Goal: Task Accomplishment & Management: Manage account settings

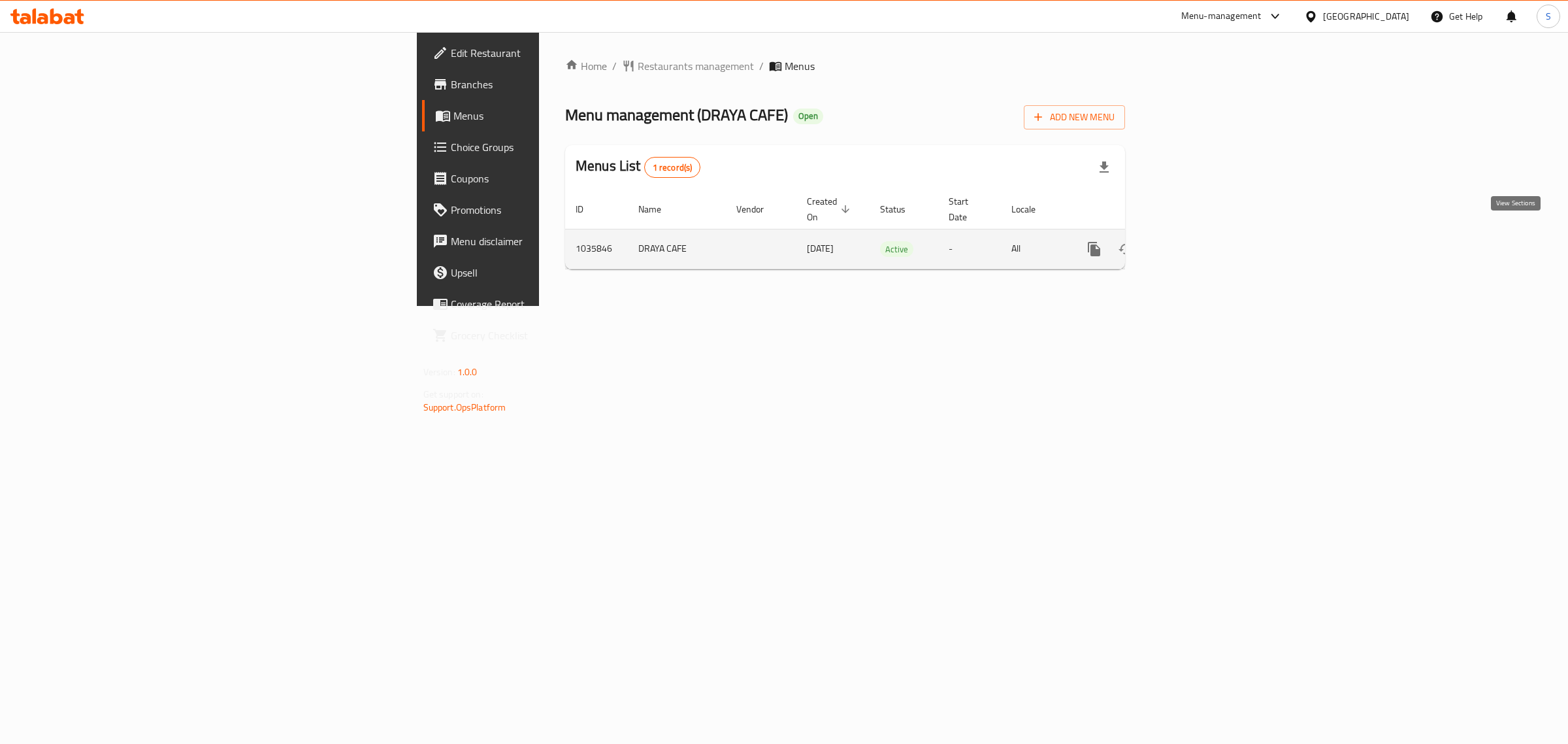
click at [1196, 241] on icon "enhanced table" at bounding box center [1188, 249] width 15 height 15
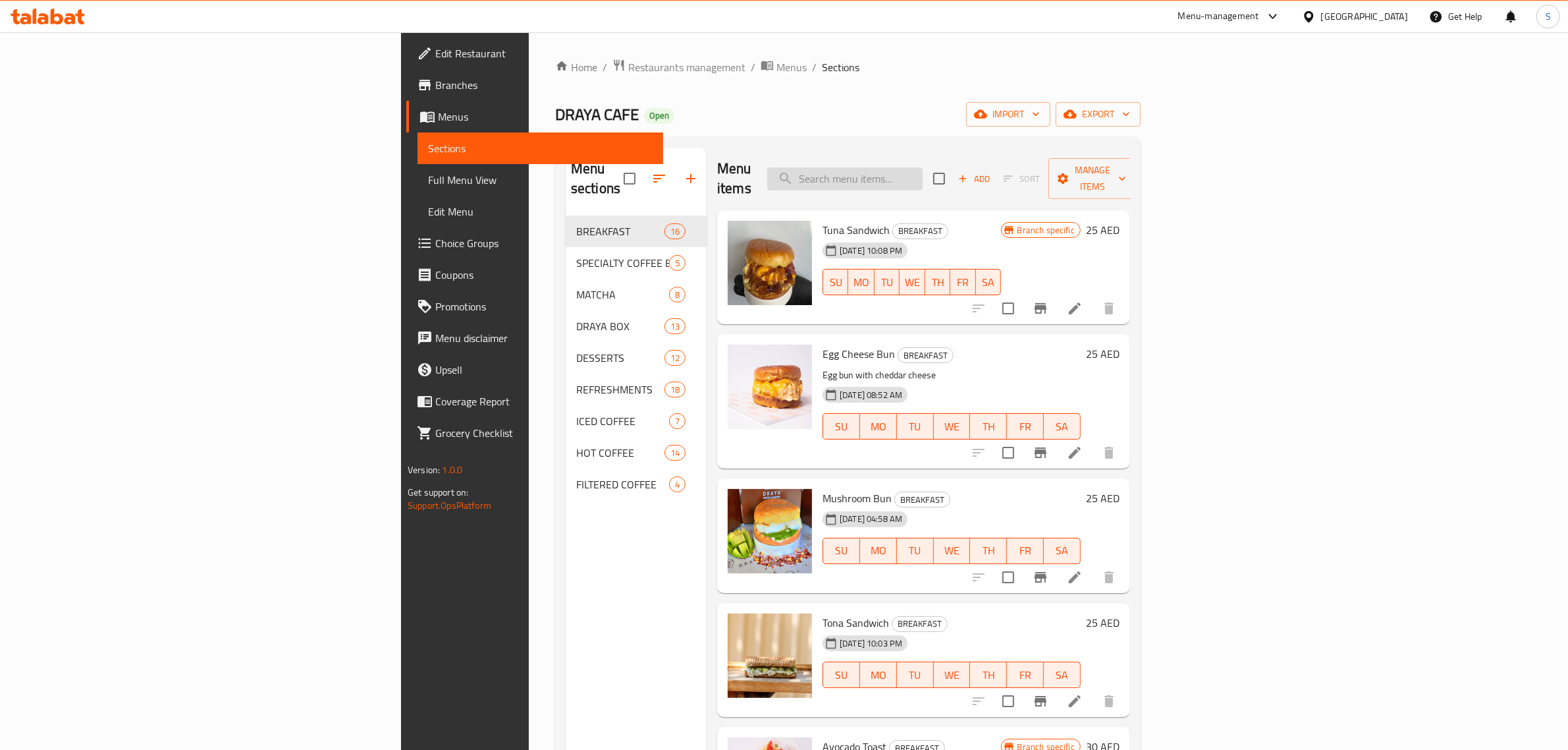
click at [923, 167] on input "search" at bounding box center [845, 179] width 155 height 23
paste input "Lotus Cheesecake Sauce"
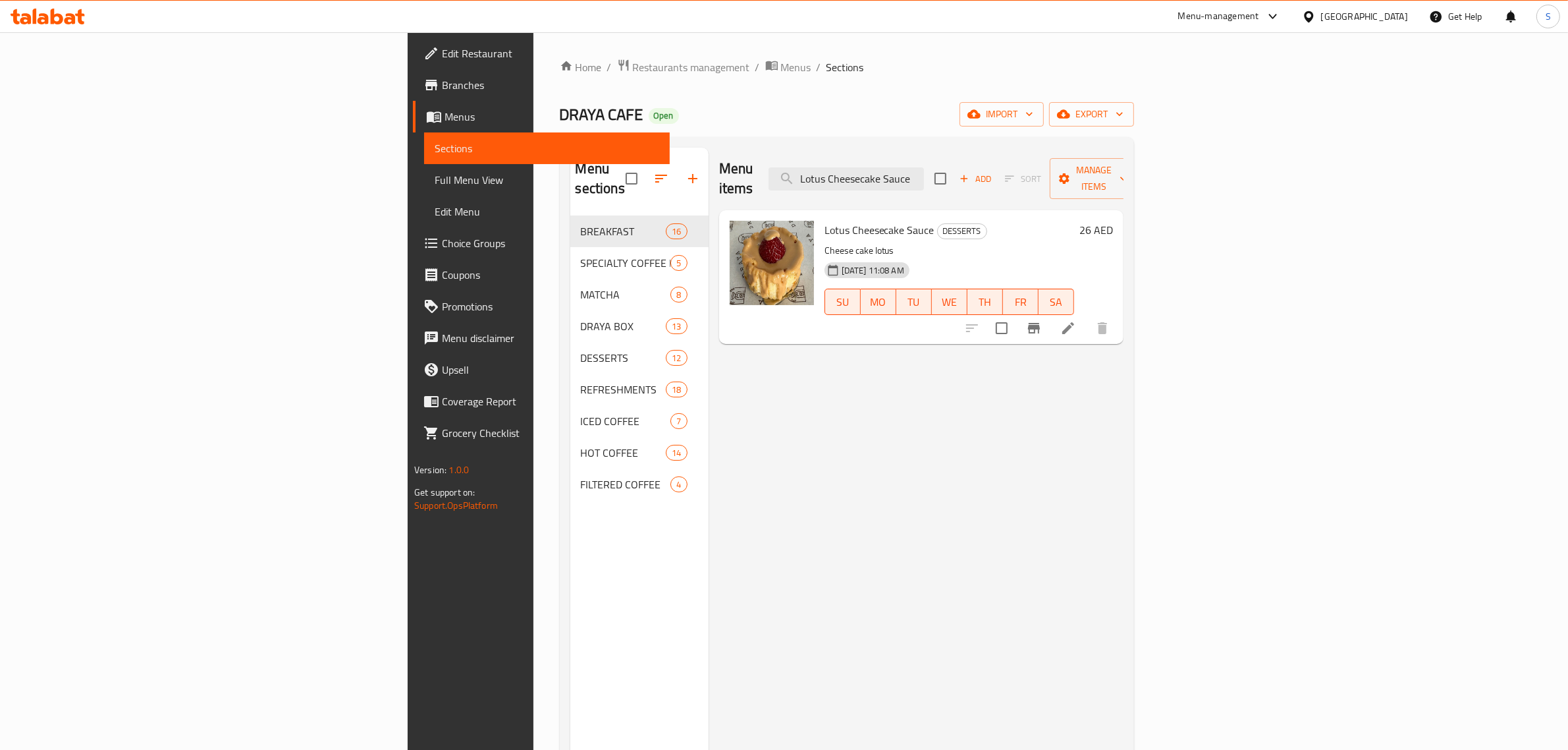
type input "Lotus Cheesecake Sauce"
click at [1077, 320] on icon at bounding box center [1068, 328] width 16 height 16
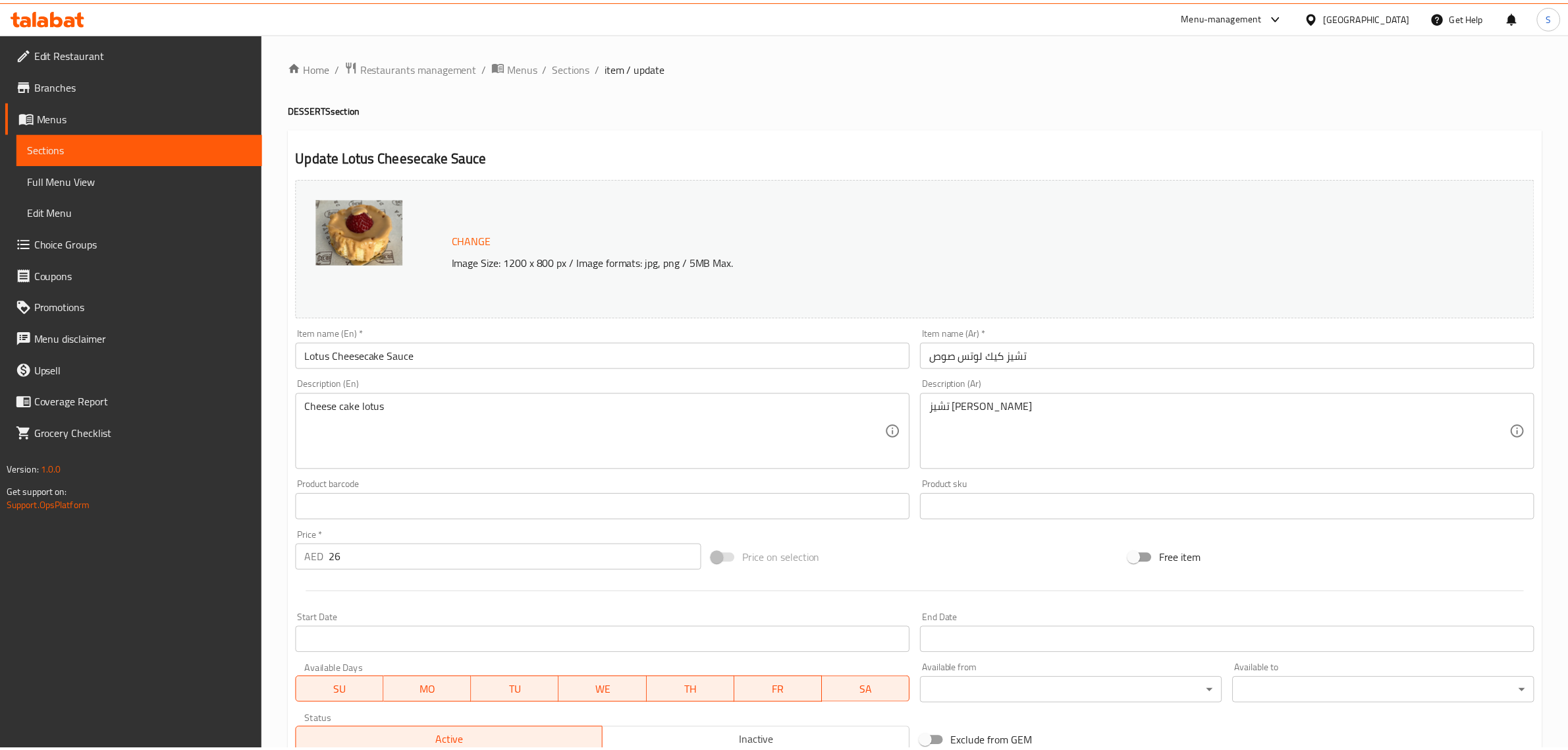
scroll to position [198, 0]
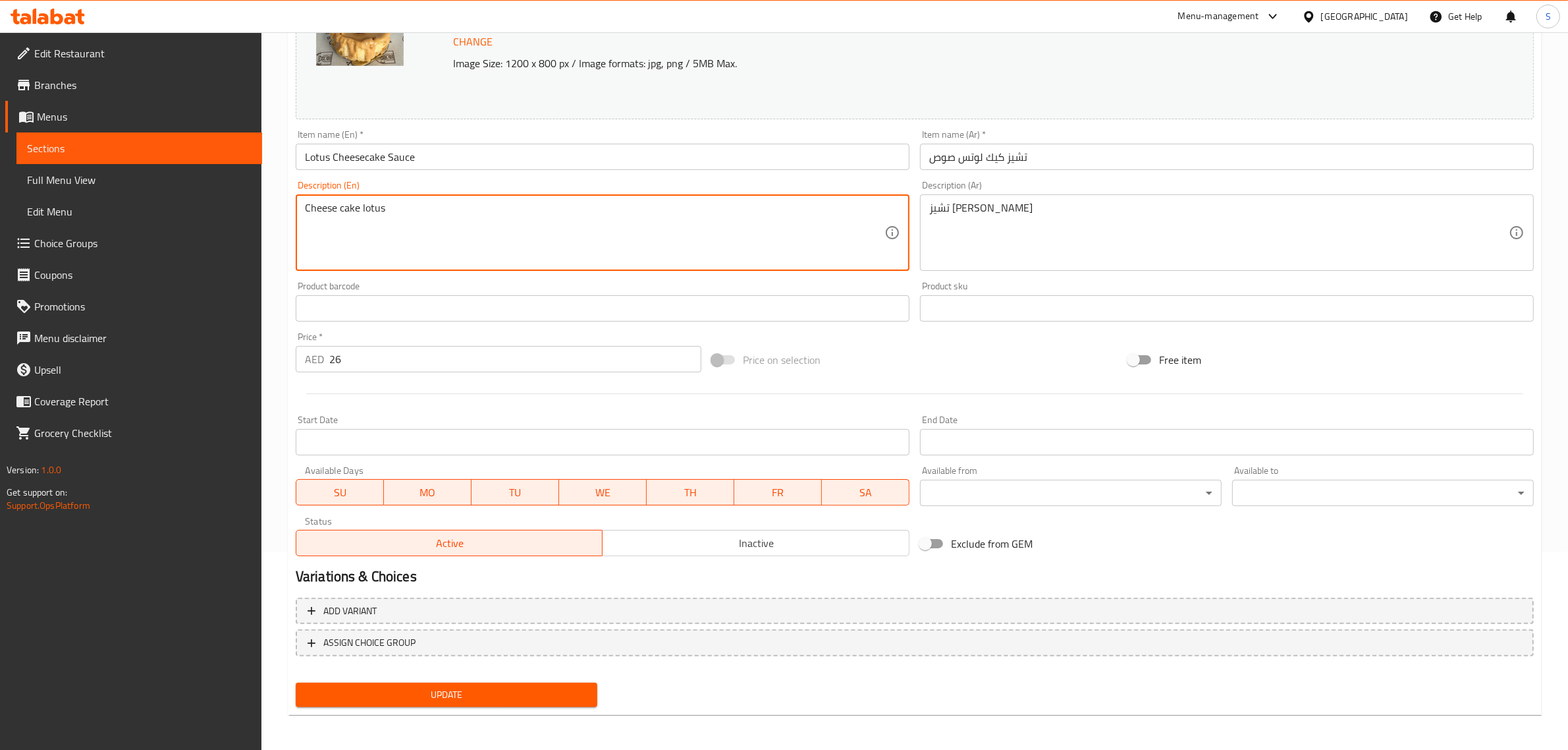
click at [426, 229] on textarea "Cheese cake lotus" at bounding box center [595, 233] width 580 height 62
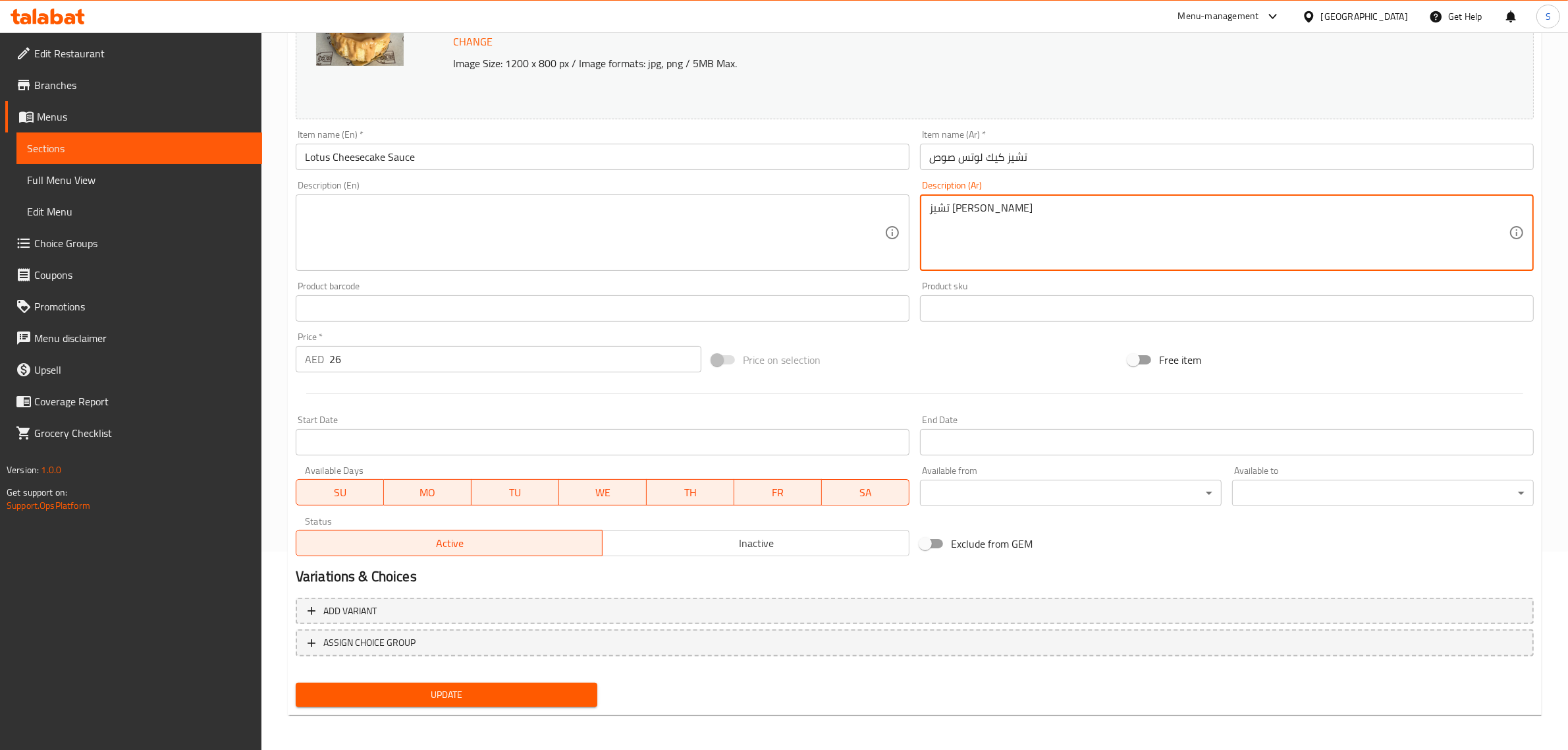
click at [945, 216] on textarea "تشيز [PERSON_NAME]" at bounding box center [1219, 233] width 580 height 62
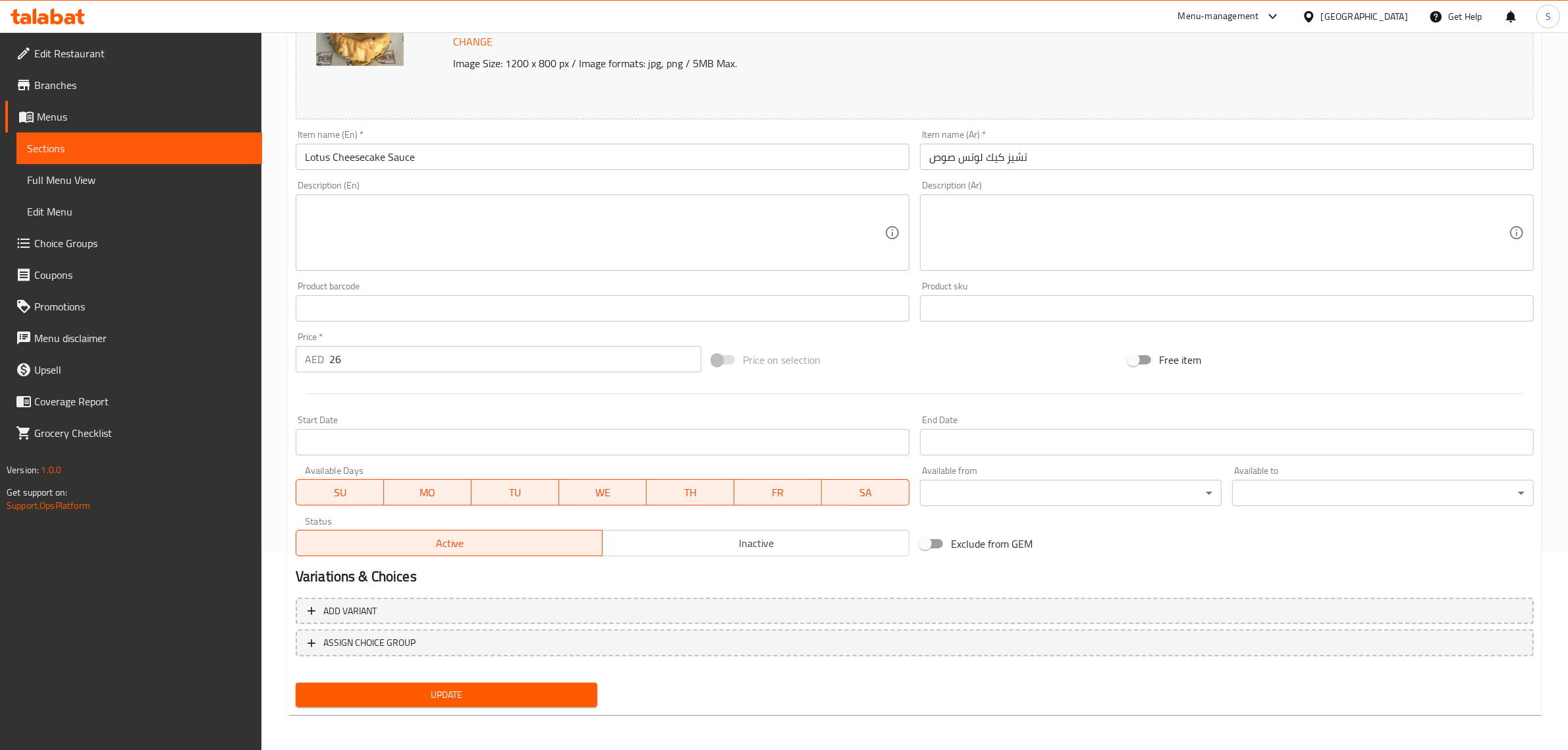
click at [519, 679] on div "Update" at bounding box center [446, 694] width 313 height 35
click at [521, 687] on span "Update" at bounding box center [447, 694] width 281 height 16
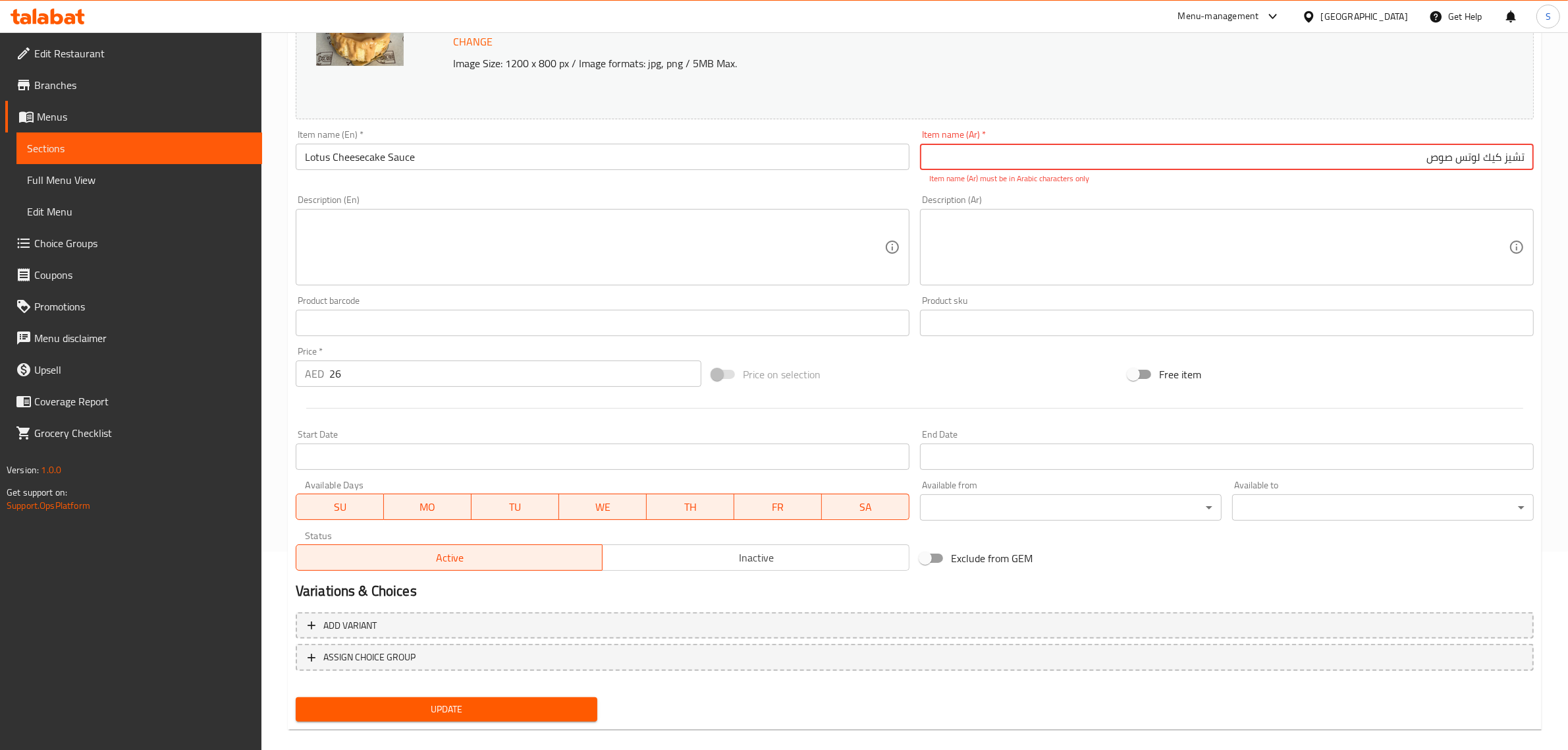
click at [1197, 160] on input "‏تشيز كيك لوتس صوص" at bounding box center [1227, 157] width 614 height 26
click at [1375, 169] on input "‏تشيز كيك لوتس صوص" at bounding box center [1227, 157] width 614 height 26
click at [376, 706] on span "Update" at bounding box center [447, 709] width 281 height 16
click at [1441, 165] on input "‏تشيز كيك لوتس صوص" at bounding box center [1227, 157] width 614 height 26
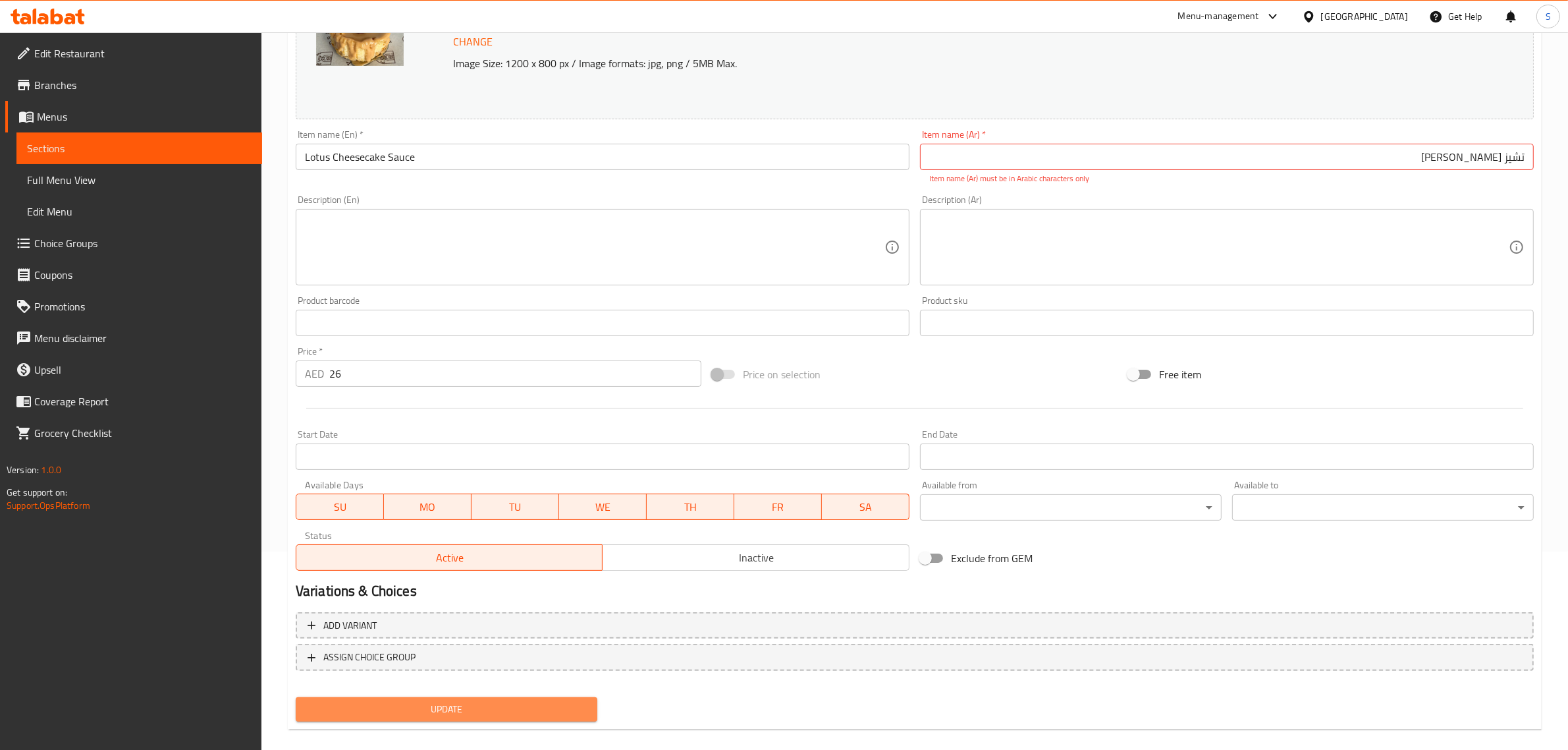
click at [539, 707] on span "Update" at bounding box center [447, 709] width 281 height 16
type input "‏تشيز [PERSON_NAME]"
click at [1493, 165] on input "‏تشيز [PERSON_NAME]" at bounding box center [1227, 157] width 614 height 26
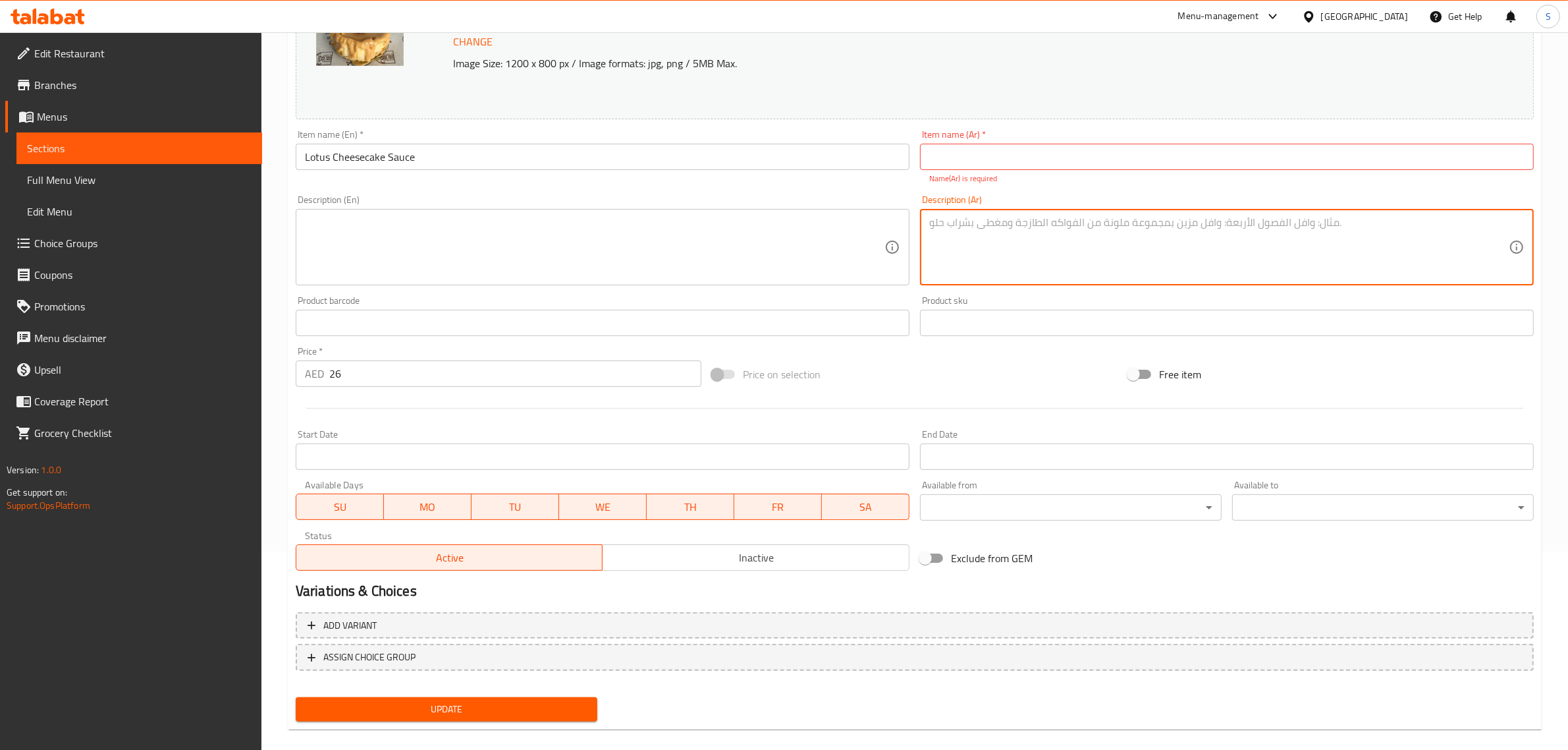
click at [985, 250] on textarea at bounding box center [1219, 248] width 580 height 62
paste textarea "‏تشيز [PERSON_NAME]"
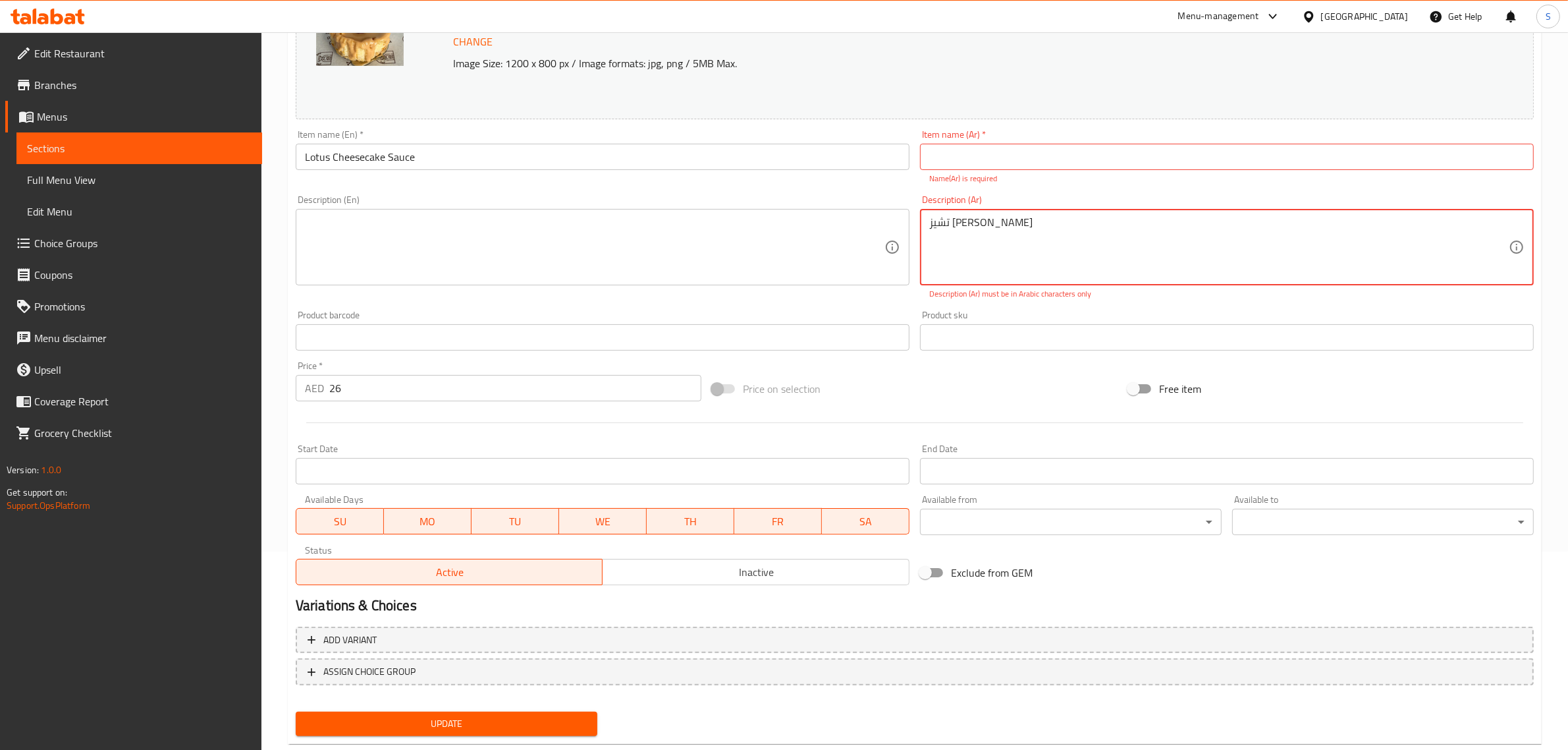
drag, startPoint x: 1007, startPoint y: 224, endPoint x: 883, endPoint y: 224, distance: 124.0
click at [883, 224] on div "Change Image Size: 1200 x 800 px / Image formats: jpg, png / 5MB Max. Item name…" at bounding box center [914, 282] width 1249 height 616
click at [946, 229] on textarea "‏تشيز [PERSON_NAME]" at bounding box center [1219, 248] width 580 height 62
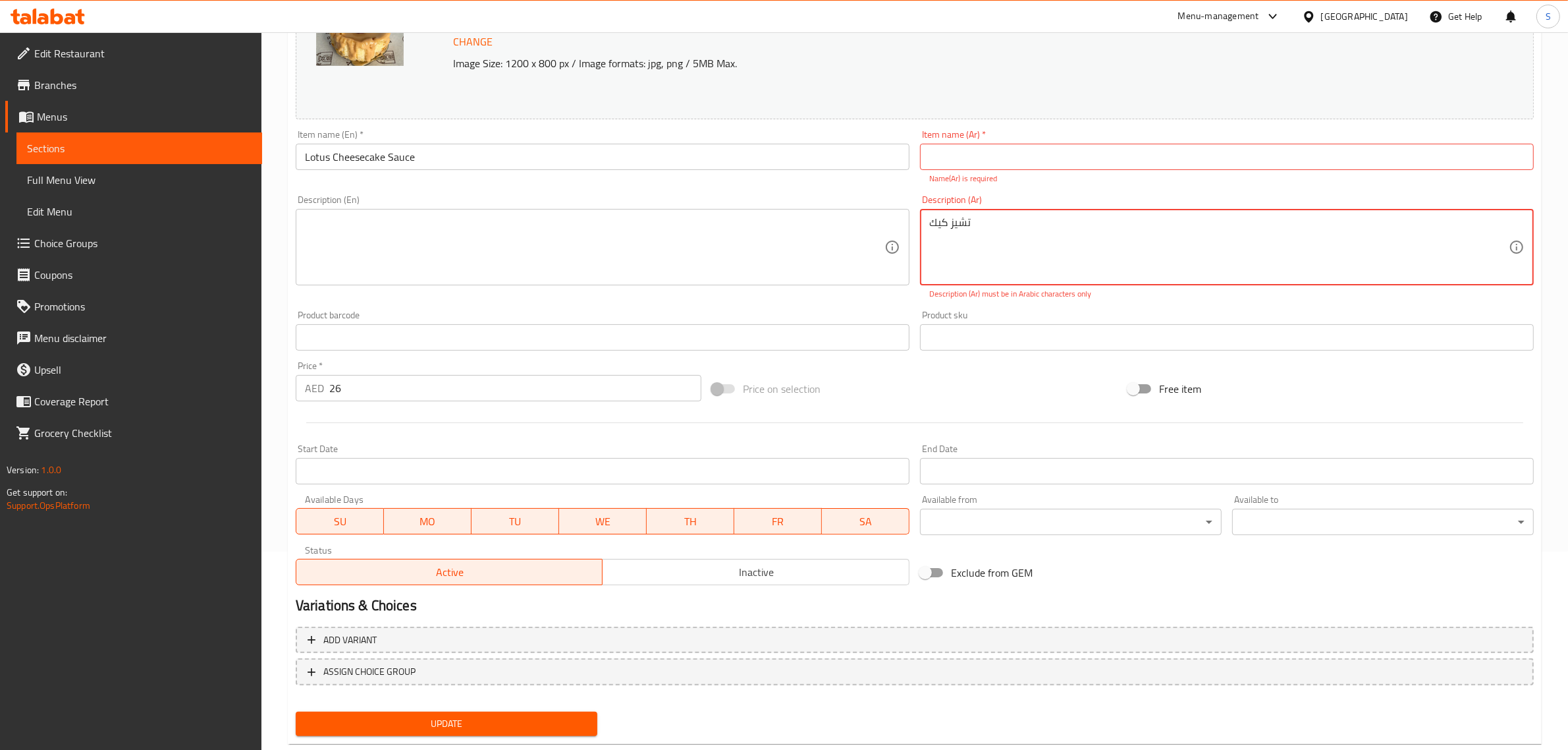
type textarea "‏تشيز [PERSON_NAME]"
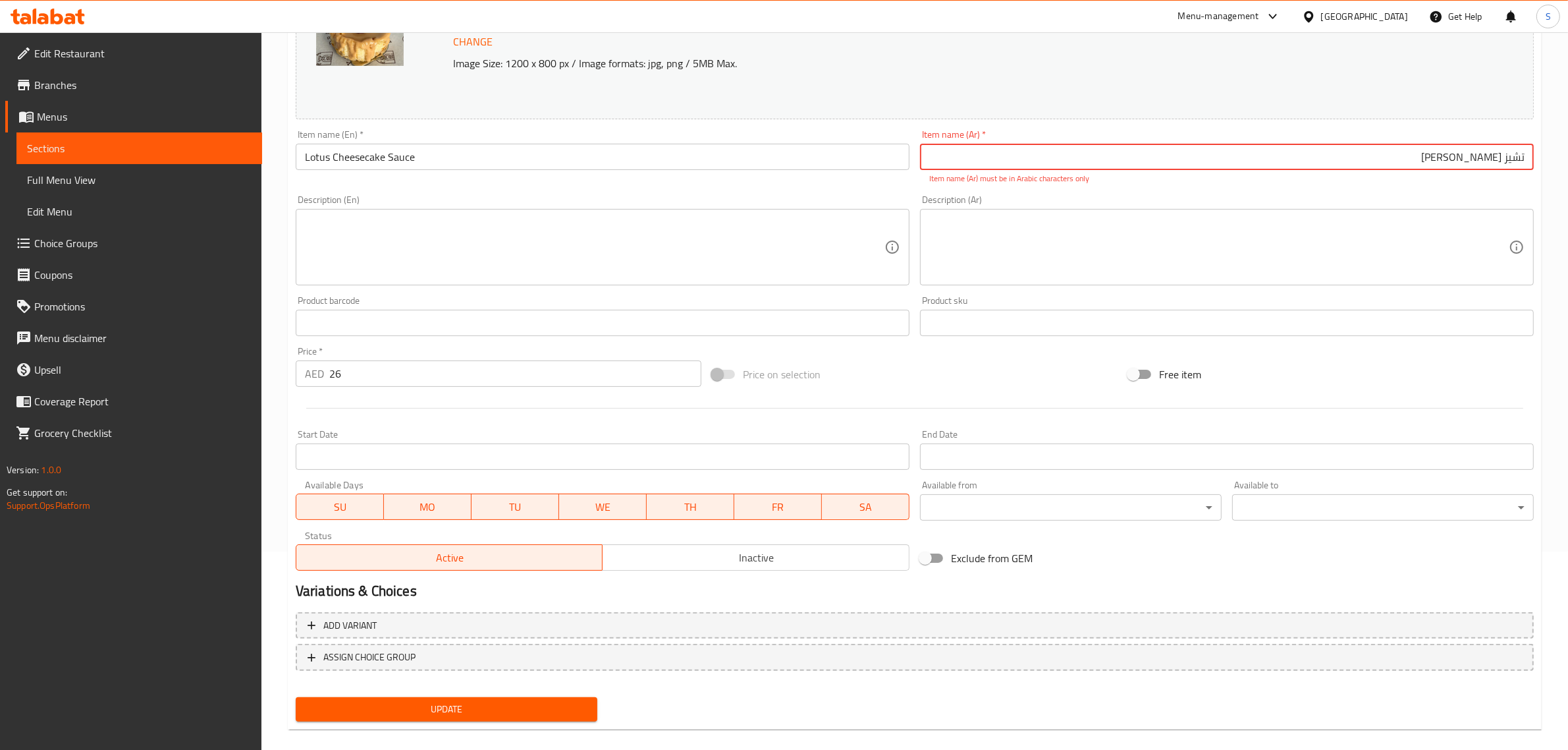
click at [1358, 157] on input "‏تشيز [PERSON_NAME]" at bounding box center [1227, 157] width 614 height 26
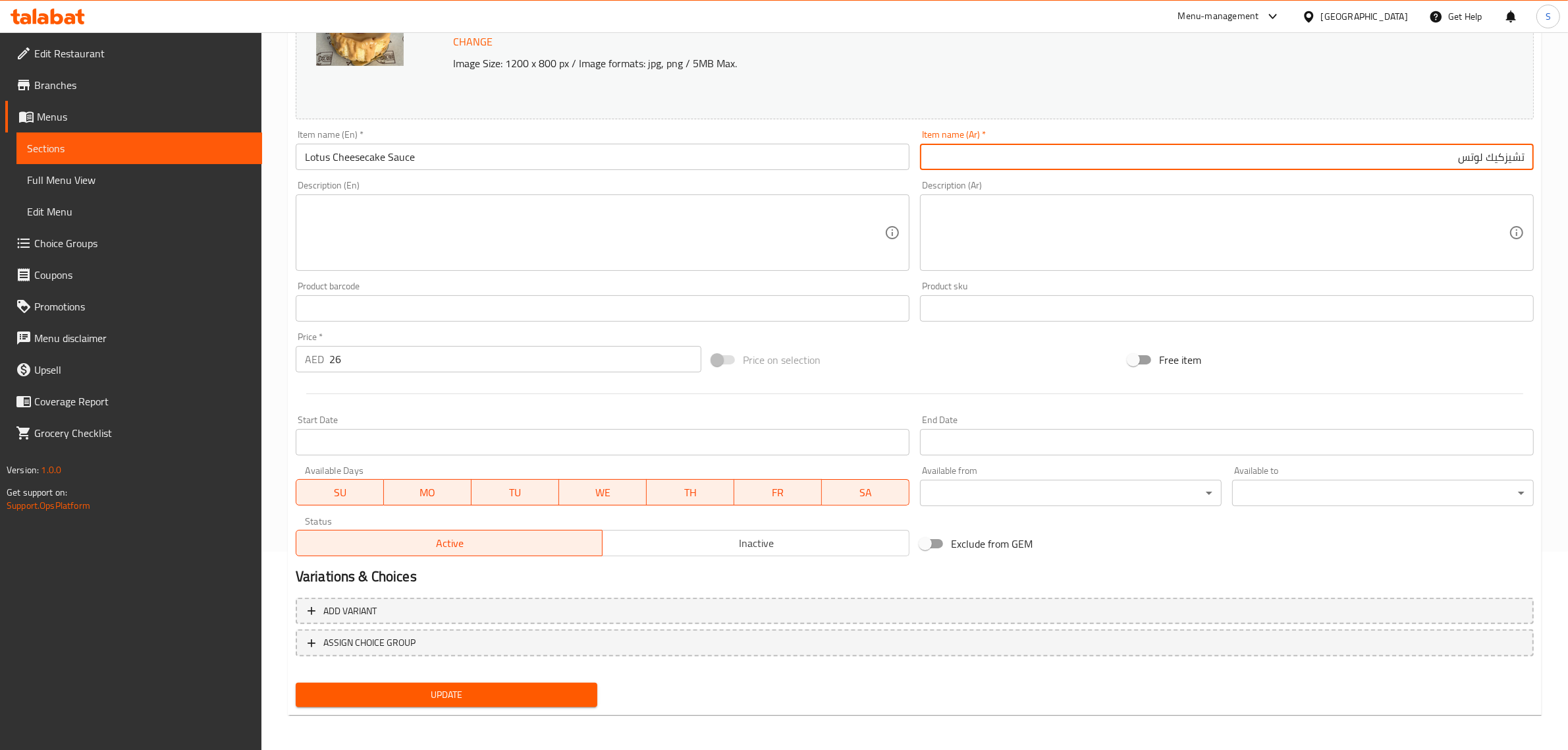
click at [1393, 145] on input "تشيزكيك لوتس" at bounding box center [1227, 157] width 614 height 26
type input "تشيزكيك لوتس صوص"
click at [562, 692] on span "Update" at bounding box center [447, 694] width 281 height 16
